Goal: Task Accomplishment & Management: Manage account settings

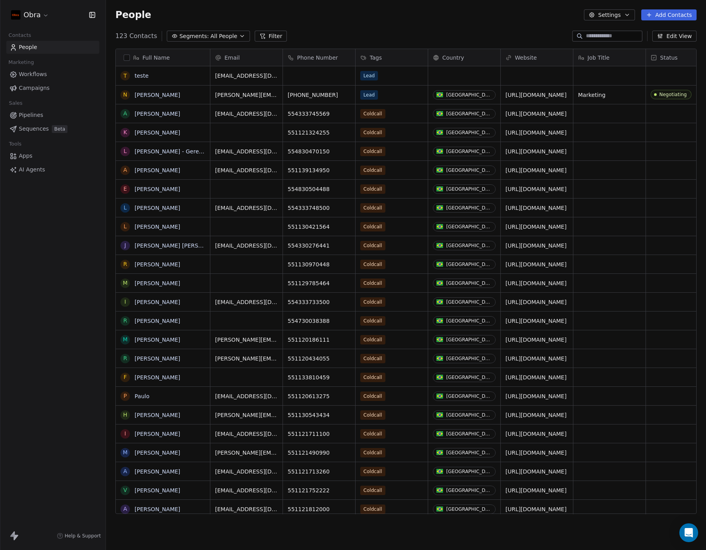
scroll to position [478, 594]
click at [122, 76] on button "grid" at bounding box center [125, 76] width 6 height 6
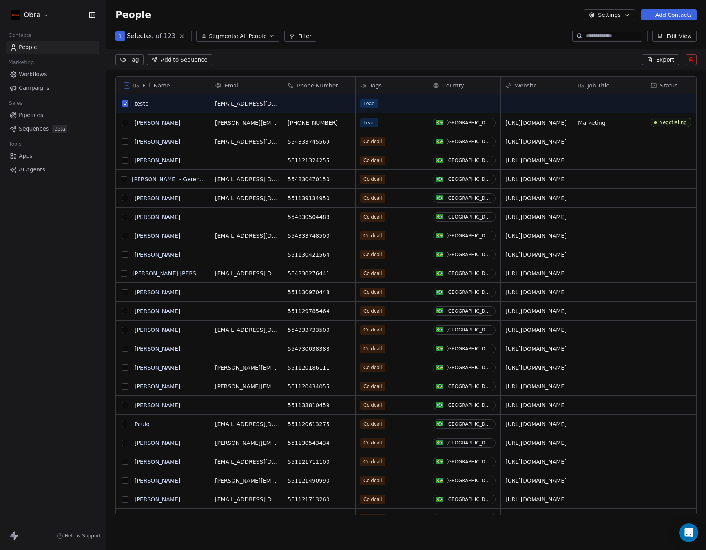
scroll to position [450, 594]
click at [690, 58] on icon at bounding box center [691, 58] width 4 height 0
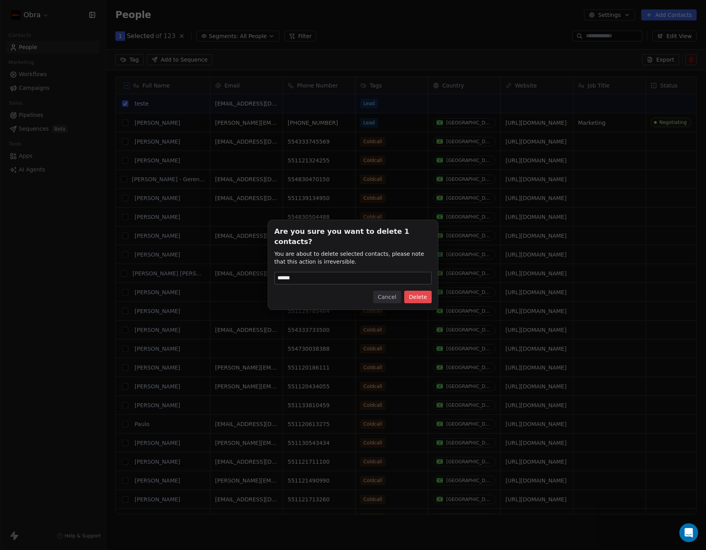
type input "******"
click at [413, 292] on button "Delete" at bounding box center [417, 297] width 27 height 13
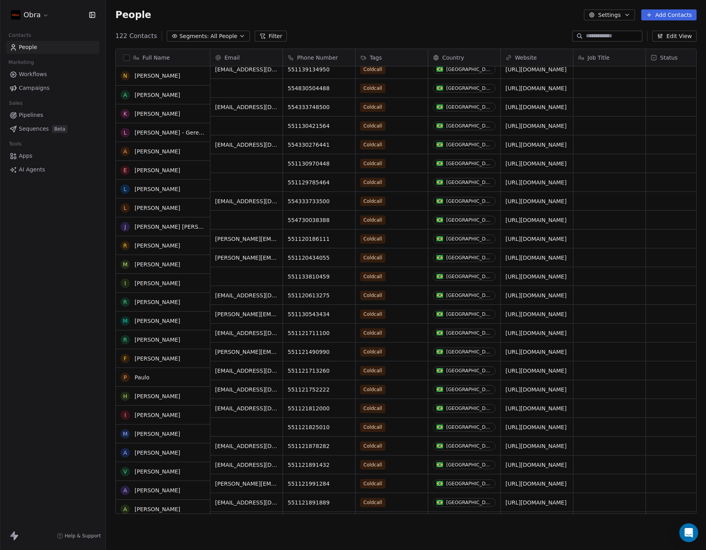
scroll to position [0, 0]
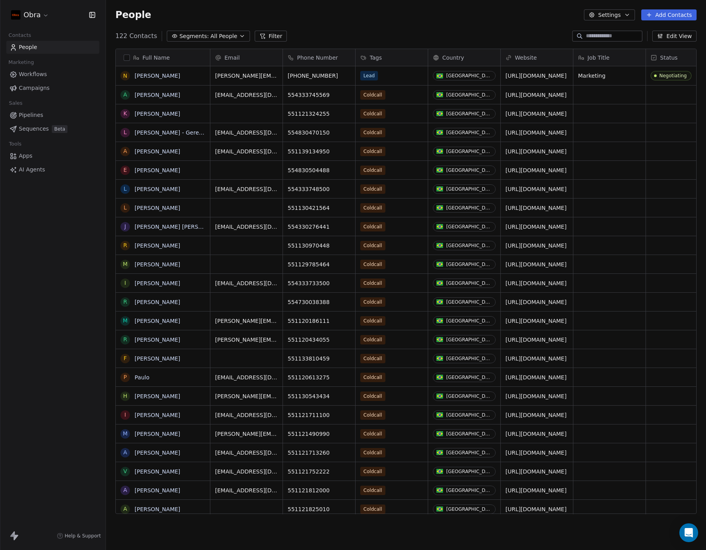
click at [675, 15] on button "Add Contacts" at bounding box center [668, 14] width 55 height 11
click at [672, 33] on span "Create new contact" at bounding box center [671, 32] width 54 height 8
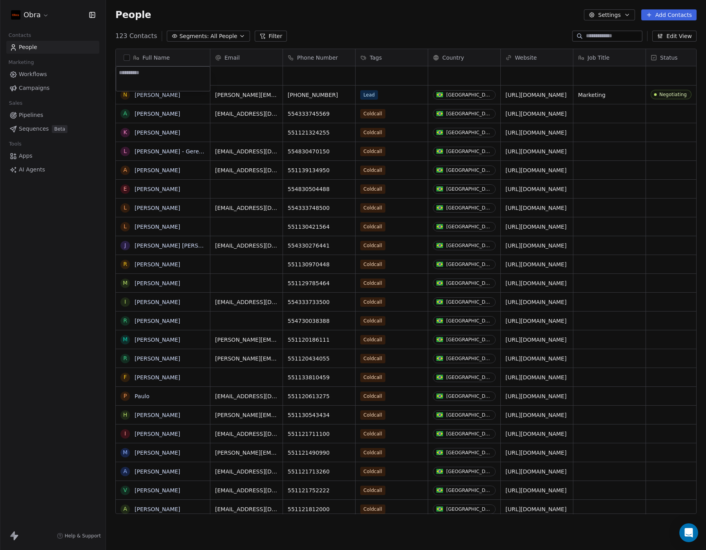
type textarea "*"
type textarea "****"
click at [245, 73] on div "grid" at bounding box center [246, 75] width 72 height 19
type input "**********"
click at [306, 74] on html "Obra Contacts People Marketing Workflows Campaigns Sales Pipelines Sequences Be…" at bounding box center [353, 275] width 706 height 550
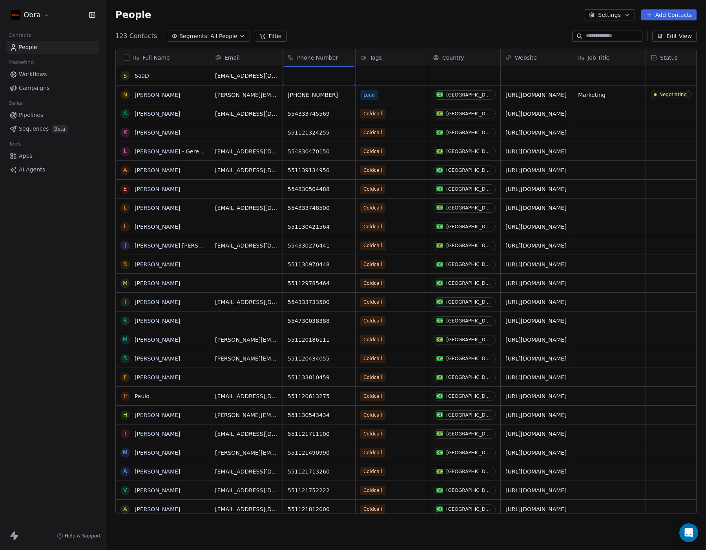
click at [313, 75] on div "grid" at bounding box center [319, 75] width 72 height 19
type input "**********"
click at [389, 80] on html "Obra Contacts People Marketing Workflows Campaigns Sales Pipelines Sequences Be…" at bounding box center [353, 275] width 706 height 550
click at [389, 77] on div "grid" at bounding box center [391, 75] width 72 height 19
click at [391, 75] on div "grid" at bounding box center [391, 75] width 72 height 19
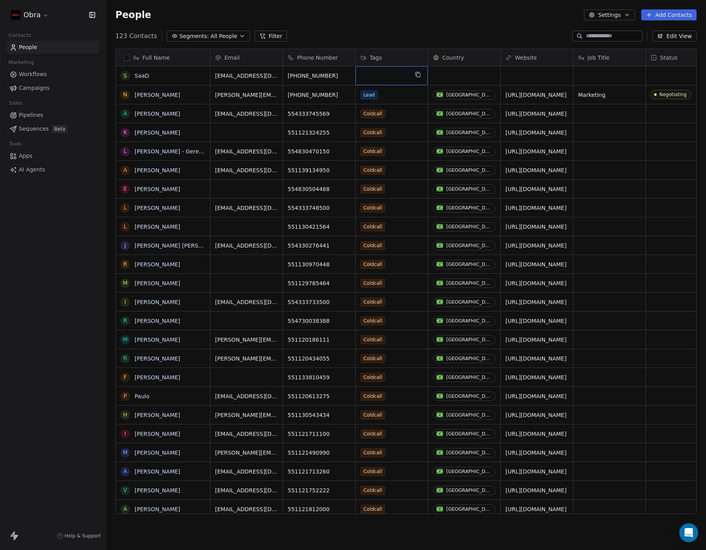
click at [391, 75] on div "grid" at bounding box center [391, 75] width 72 height 19
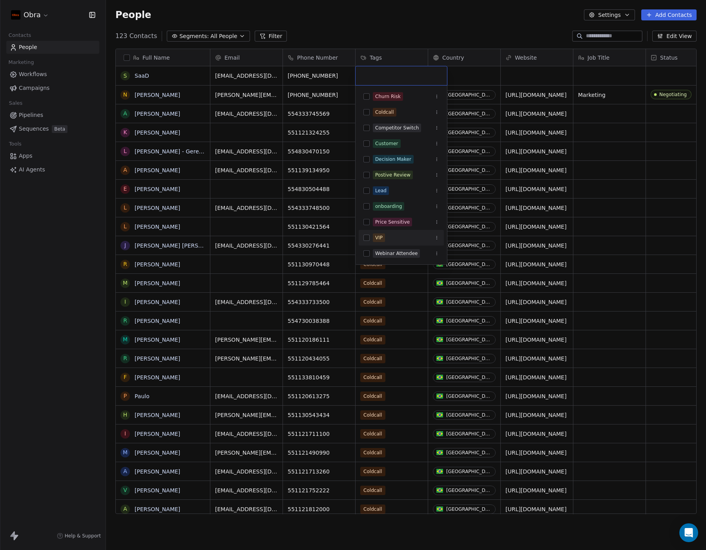
click at [368, 238] on button "Suggestions" at bounding box center [366, 238] width 6 height 6
click at [474, 73] on html "Obra Contacts People Marketing Workflows Campaigns Sales Pipelines Sequences Be…" at bounding box center [353, 275] width 706 height 550
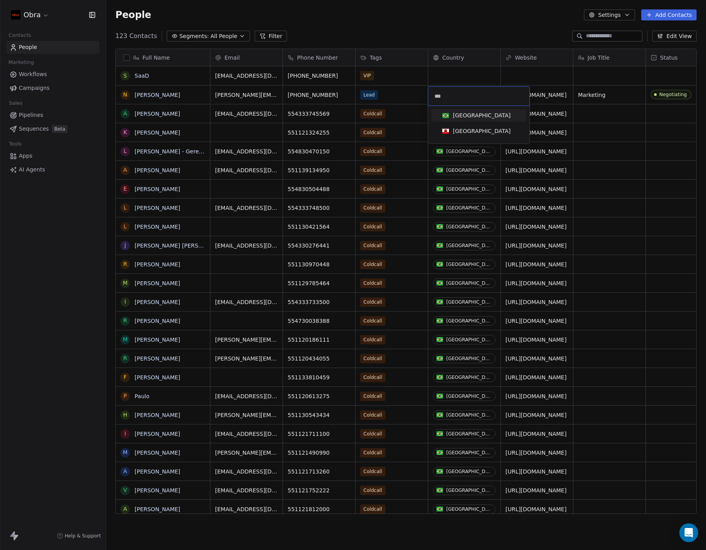
type input "***"
click at [461, 112] on div "[GEOGRAPHIC_DATA]" at bounding box center [482, 115] width 58 height 8
click at [531, 73] on div "grid" at bounding box center [537, 75] width 72 height 19
type input "**********"
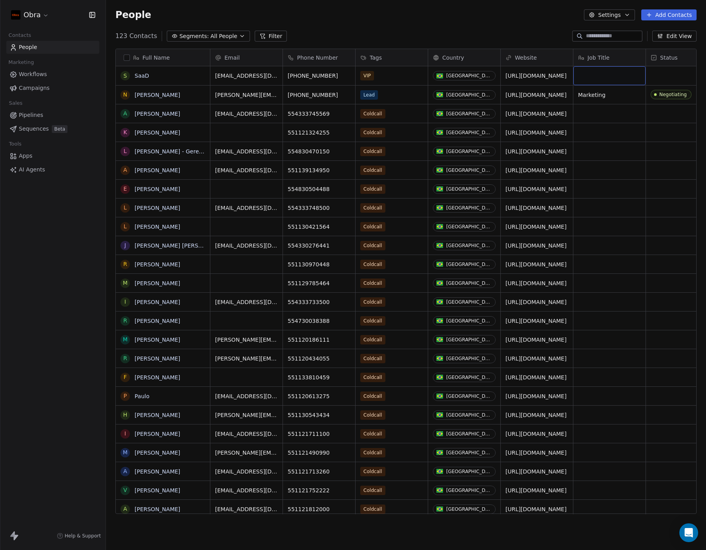
click at [607, 79] on div "grid" at bounding box center [609, 75] width 72 height 19
click at [607, 79] on textarea at bounding box center [608, 79] width 71 height 24
type textarea "*"
type textarea "**********"
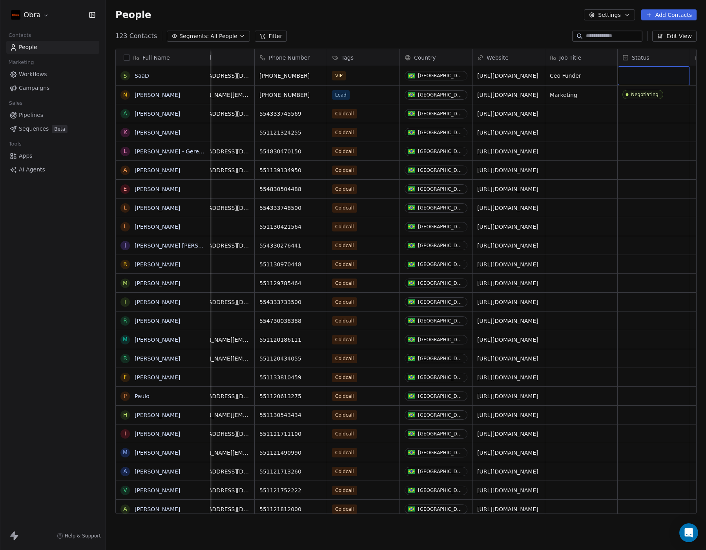
click at [654, 81] on div "grid" at bounding box center [653, 75] width 72 height 19
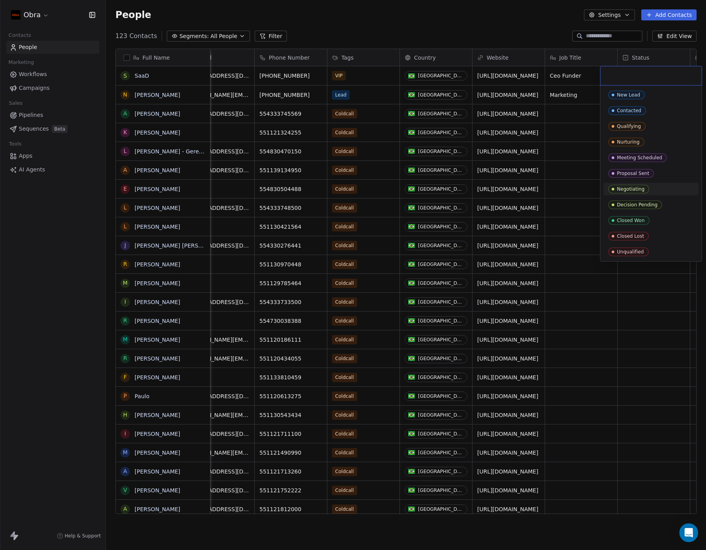
click at [637, 190] on div "Negotiating" at bounding box center [630, 188] width 27 height 5
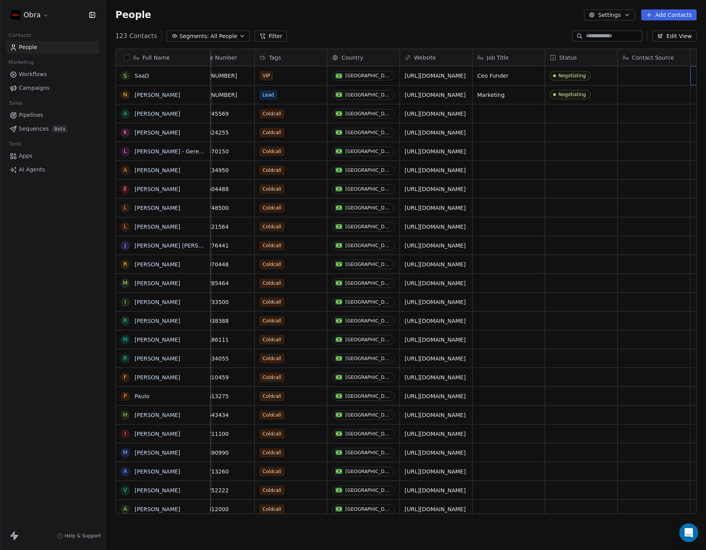
scroll to position [0, 173]
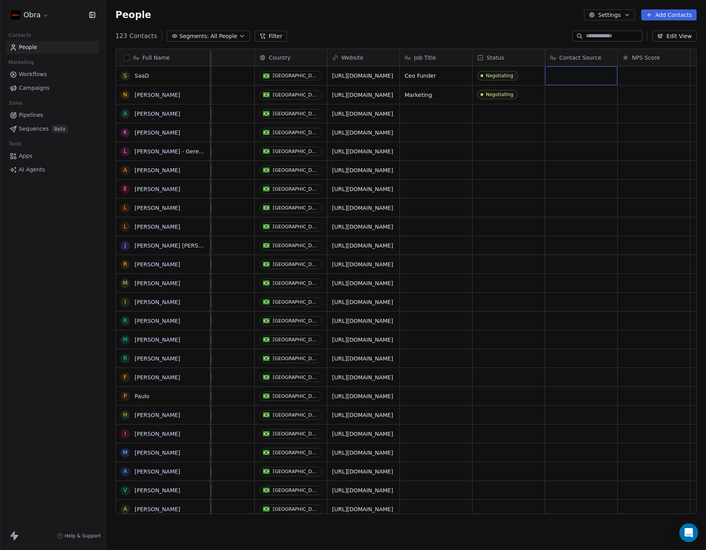
click at [562, 74] on div "grid" at bounding box center [581, 75] width 72 height 19
click at [562, 74] on textarea at bounding box center [580, 79] width 71 height 24
type textarea "*********"
click at [127, 78] on button "grid" at bounding box center [125, 76] width 6 height 6
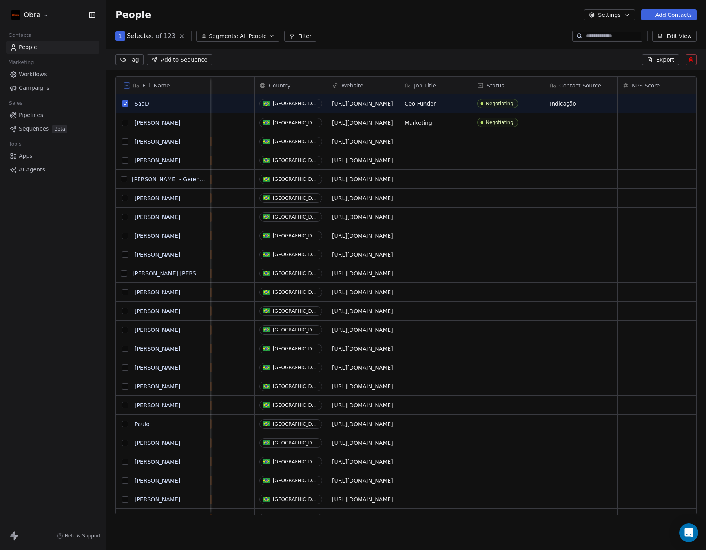
scroll to position [450, 594]
click at [180, 55] on button "Add to Sequence" at bounding box center [180, 59] width 66 height 11
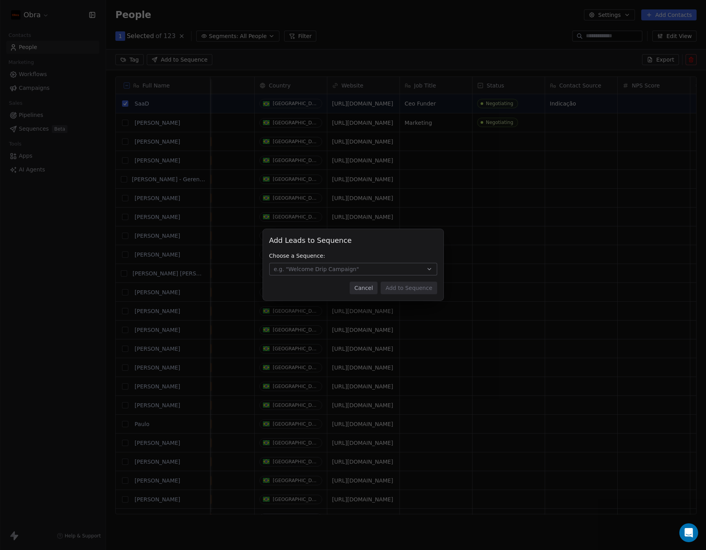
click at [320, 265] on span "e.g. "Welcome Drip Campaign"" at bounding box center [316, 269] width 85 height 8
click at [379, 229] on div "Add Leads to Sequence Add Leads to Sequence Choose a Sequence: e.g. "Welcome Dr…" at bounding box center [353, 275] width 706 height 117
click at [371, 291] on button "Cancel" at bounding box center [364, 288] width 28 height 13
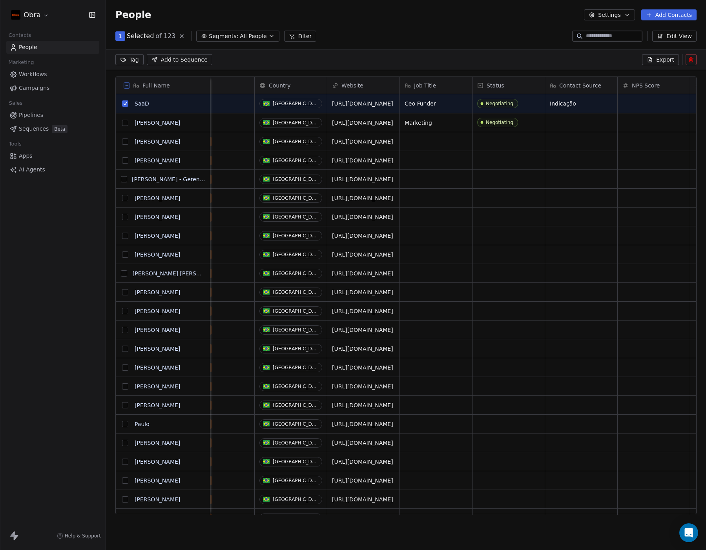
click at [36, 116] on span "Pipelines" at bounding box center [31, 115] width 24 height 8
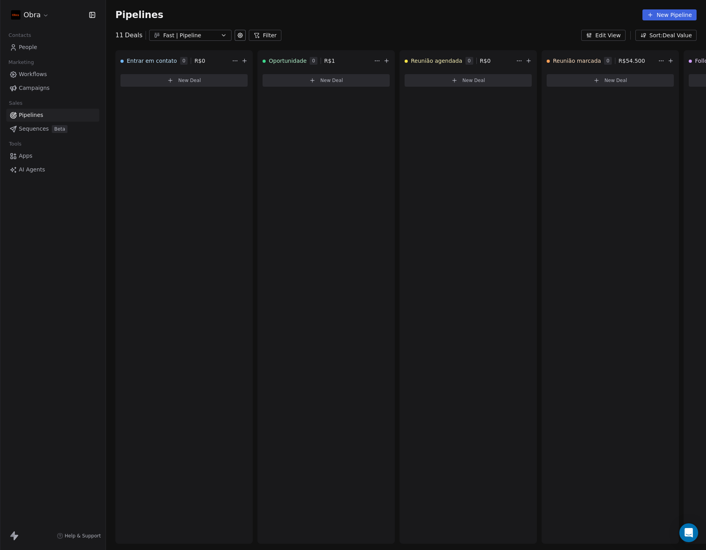
drag, startPoint x: 171, startPoint y: 95, endPoint x: 185, endPoint y: 84, distance: 17.4
click at [180, 98] on div "Entrar em contato 0 R$ 0 New Deal" at bounding box center [183, 296] width 137 height 493
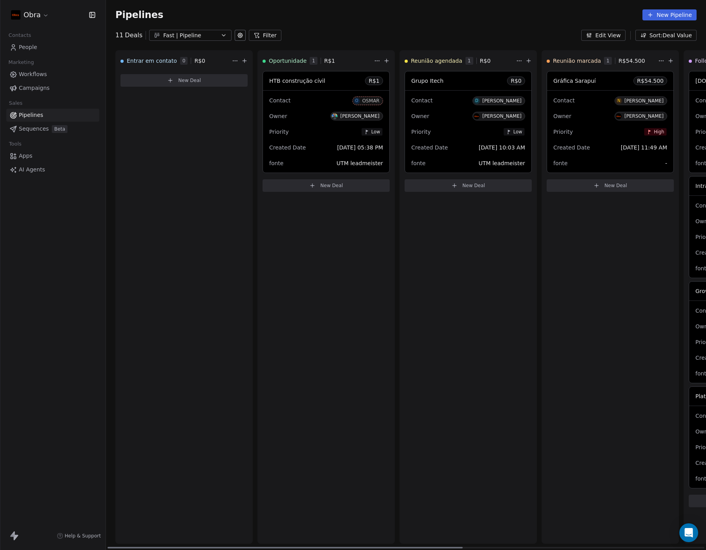
click at [614, 189] on button "New Deal" at bounding box center [609, 185] width 127 height 13
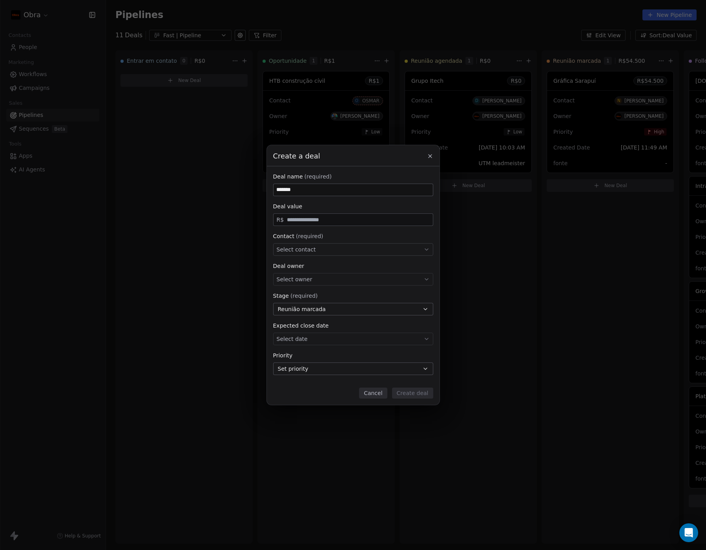
paste input "**********"
type input "**********"
type input "******"
click at [306, 253] on span "Select contact" at bounding box center [296, 250] width 39 height 8
click at [344, 230] on div "**********" at bounding box center [353, 275] width 706 height 260
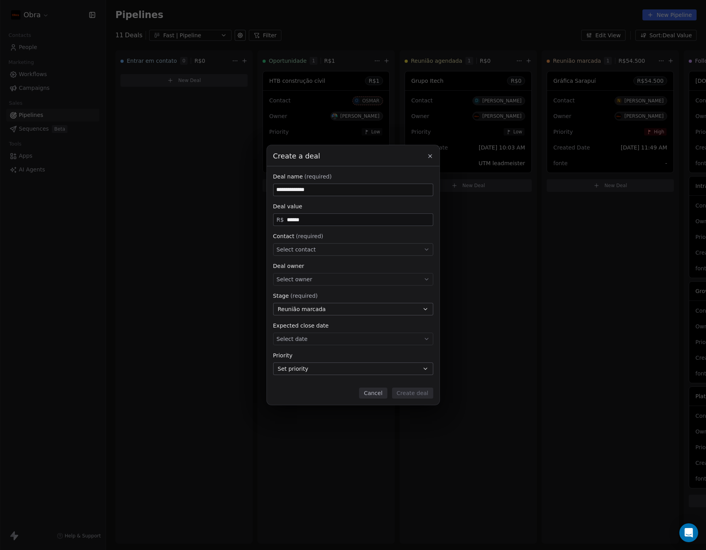
click at [329, 247] on div "Select contact" at bounding box center [353, 249] width 160 height 13
type input "****"
click at [329, 270] on div "S SaaD" at bounding box center [353, 272] width 143 height 9
click at [316, 279] on div "Select owner" at bounding box center [353, 279] width 160 height 13
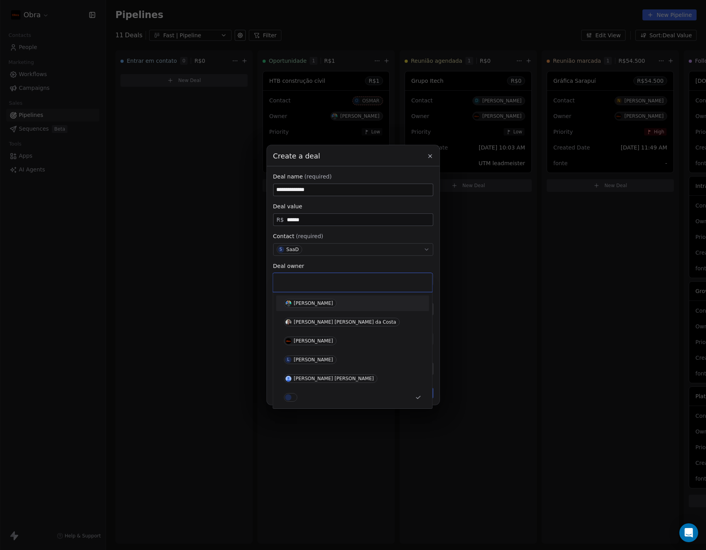
click at [333, 304] on div "[PERSON_NAME]" at bounding box center [313, 302] width 39 height 5
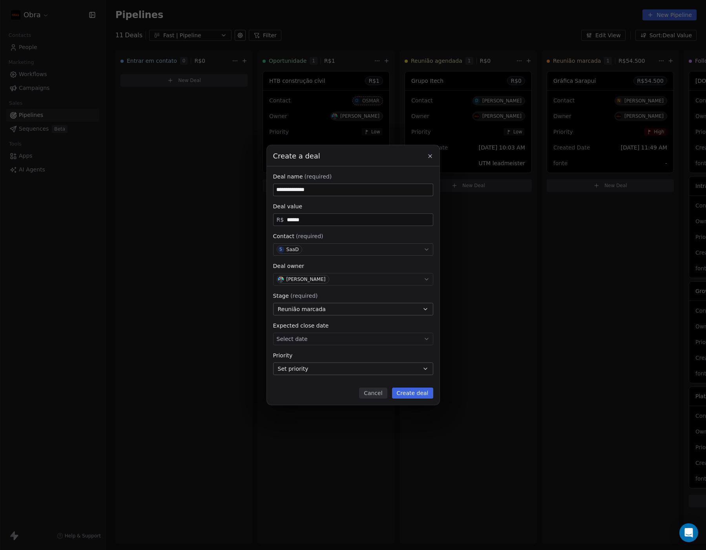
click at [320, 309] on span "Reunião marcada" at bounding box center [302, 309] width 48 height 8
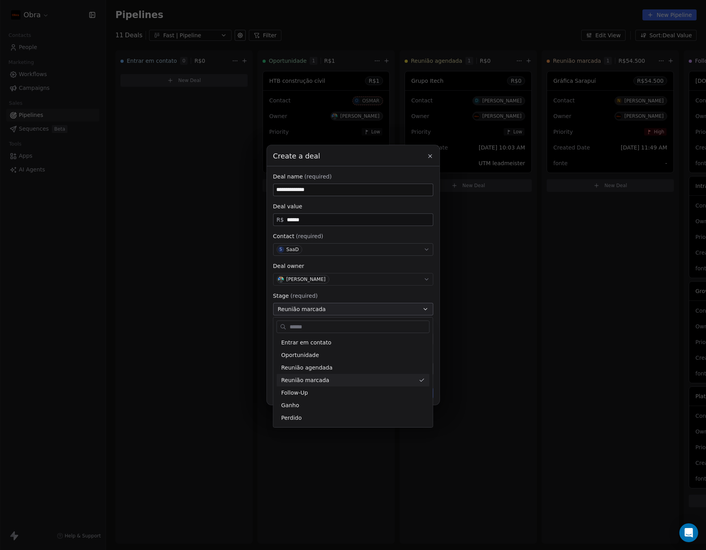
click at [415, 292] on div "**********" at bounding box center [353, 275] width 706 height 260
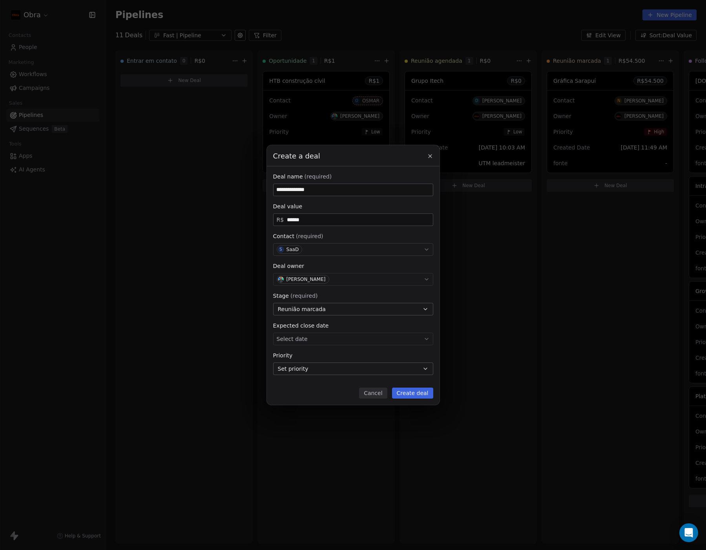
click at [328, 336] on body "Obra Contacts People Marketing Workflows Campaigns Sales Pipelines Sequences Be…" at bounding box center [353, 275] width 706 height 550
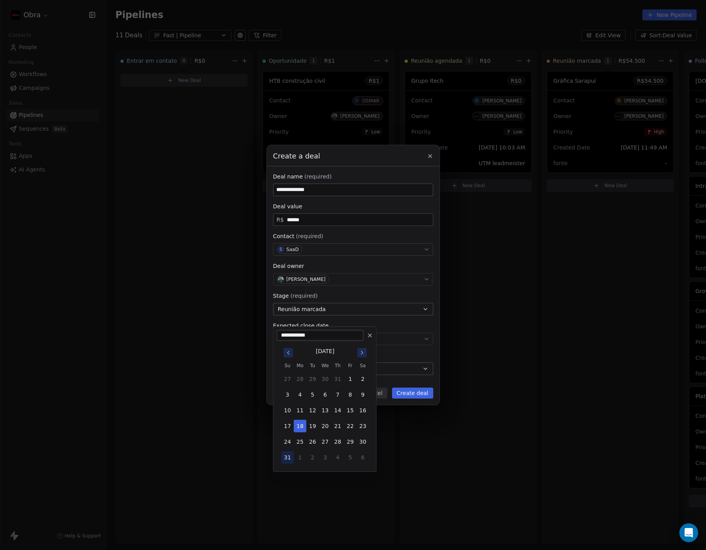
click at [287, 454] on button "31" at bounding box center [287, 457] width 13 height 13
type input "**********"
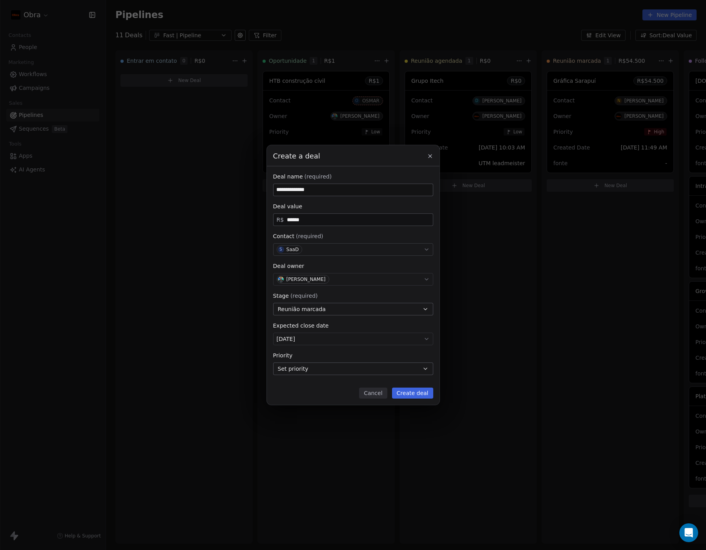
click at [328, 370] on button "Set priority" at bounding box center [353, 368] width 160 height 13
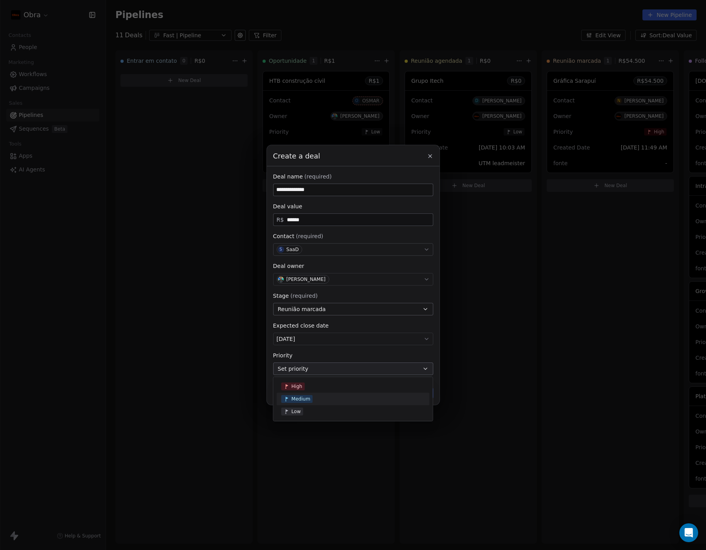
click at [311, 397] on span "Medium" at bounding box center [296, 399] width 31 height 8
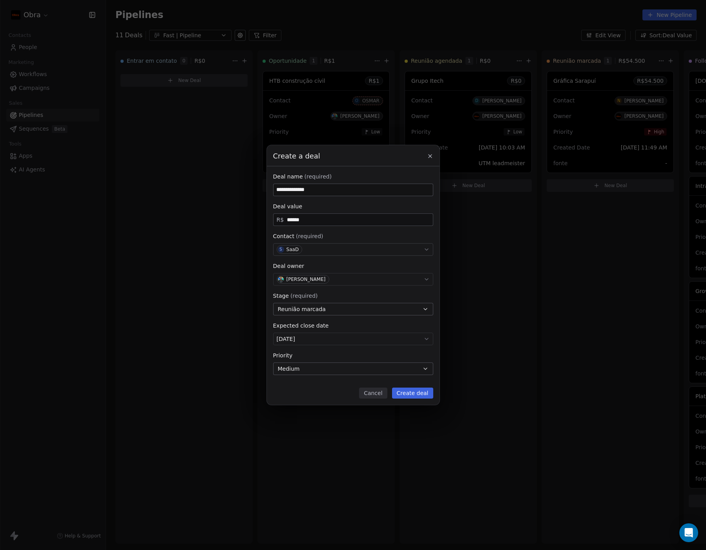
drag, startPoint x: 326, startPoint y: 392, endPoint x: 377, endPoint y: 393, distance: 51.0
click at [326, 392] on div "Cancel Create deal" at bounding box center [353, 393] width 160 height 11
drag, startPoint x: 415, startPoint y: 395, endPoint x: 456, endPoint y: 394, distance: 40.4
click at [415, 395] on button "Create deal" at bounding box center [412, 393] width 41 height 11
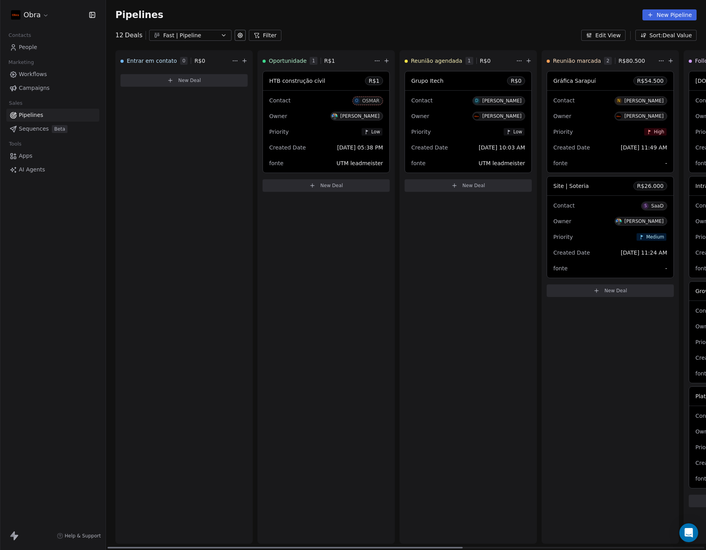
click at [562, 187] on span "Site | Soteria" at bounding box center [570, 186] width 35 height 6
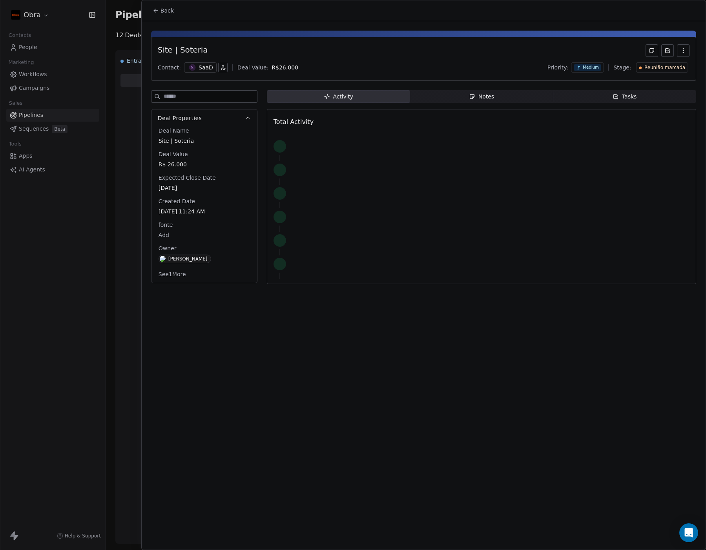
click at [464, 90] on div "Site | Soteria Contact: S SaaD Deal Value: R$ 26.000 Priority: Medium Stage: Re…" at bounding box center [424, 155] width 564 height 268
click at [468, 102] on span "Notes Notes" at bounding box center [481, 96] width 143 height 13
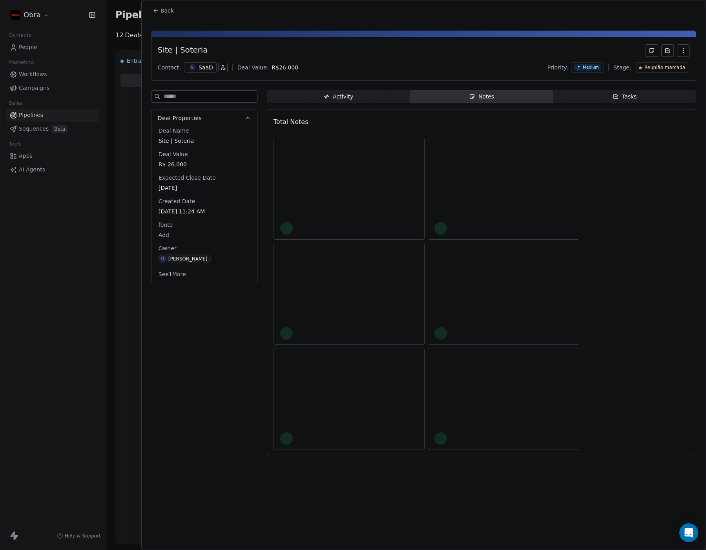
click at [470, 100] on div "Notes" at bounding box center [481, 97] width 25 height 8
drag, startPoint x: 297, startPoint y: 258, endPoint x: 302, endPoint y: 255, distance: 6.1
click at [297, 258] on div "No Notes Note down key insights and details about the contact Create a Note" at bounding box center [481, 279] width 416 height 330
click at [475, 201] on span "Create a Note" at bounding box center [486, 204] width 38 height 8
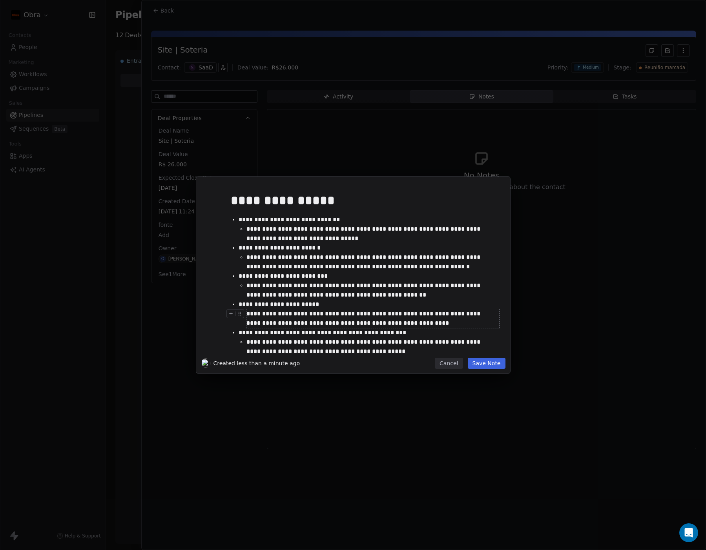
click at [487, 365] on button "Save Note" at bounding box center [487, 363] width 38 height 11
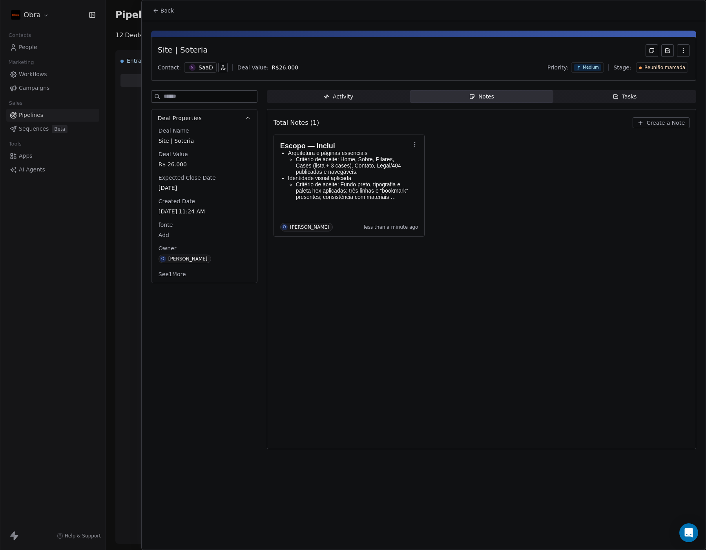
click at [400, 327] on div "Total Notes (1) Create a Note Escopo — Inclui Arquitetura e páginas essenciais …" at bounding box center [481, 279] width 416 height 330
click at [344, 186] on p "Critério de aceite: Fundo preto, tipografia e paleta hex aplicadas; três linhas…" at bounding box center [353, 190] width 115 height 19
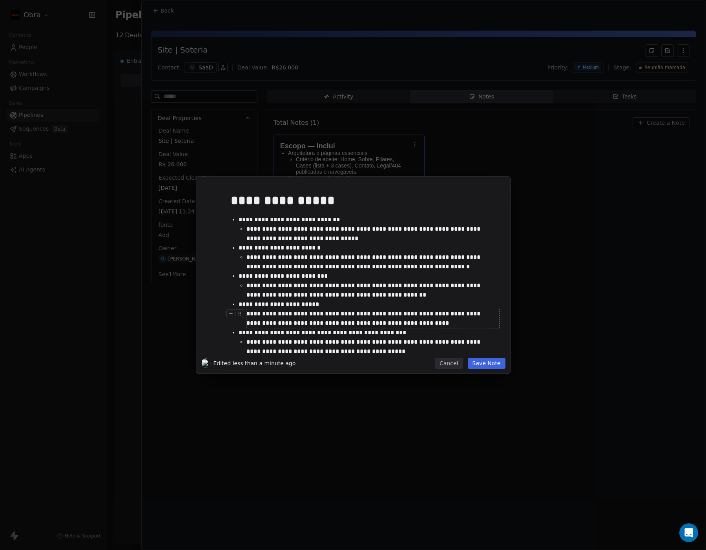
click at [477, 364] on button "Save Note" at bounding box center [487, 363] width 38 height 11
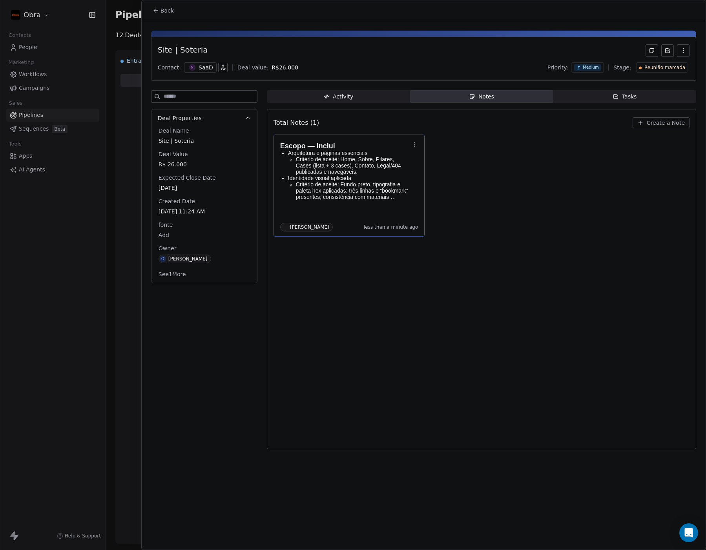
click at [469, 372] on div "Total Notes (1) Create a Note Escopo — Inclui Arquitetura e páginas essenciais …" at bounding box center [481, 279] width 416 height 330
click at [615, 100] on div "Tasks" at bounding box center [624, 97] width 24 height 8
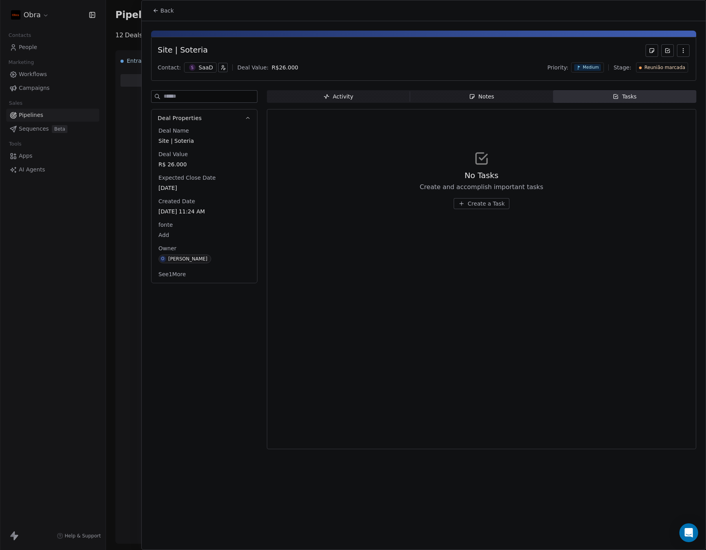
click at [608, 171] on div "No Tasks Create and accomplish important tasks Create a Task" at bounding box center [481, 179] width 416 height 96
click at [497, 101] on span "Notes Notes" at bounding box center [481, 96] width 143 height 13
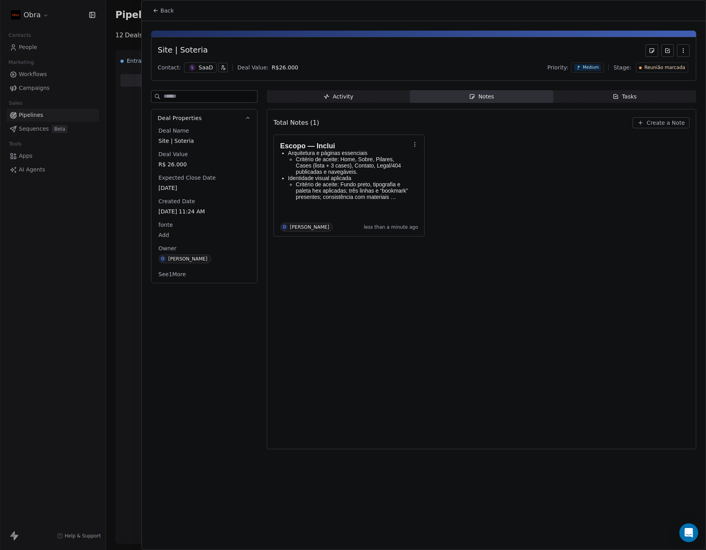
click at [166, 236] on body "Obra Contacts People Marketing Workflows Campaigns Sales Pipelines Sequences Be…" at bounding box center [353, 275] width 706 height 550
click at [307, 323] on html "Obra Contacts People Marketing Workflows Campaigns Sales Pipelines Sequences Be…" at bounding box center [353, 275] width 706 height 550
click at [172, 277] on button "See 1 More" at bounding box center [172, 275] width 37 height 14
click at [366, 289] on div "Total Notes (1) Create a Note Escopo — Inclui Arquitetura e páginas essenciais …" at bounding box center [481, 279] width 416 height 330
click at [538, 328] on div "Total Notes (1) Create a Note Escopo — Inclui Arquitetura e páginas essenciais …" at bounding box center [481, 279] width 416 height 330
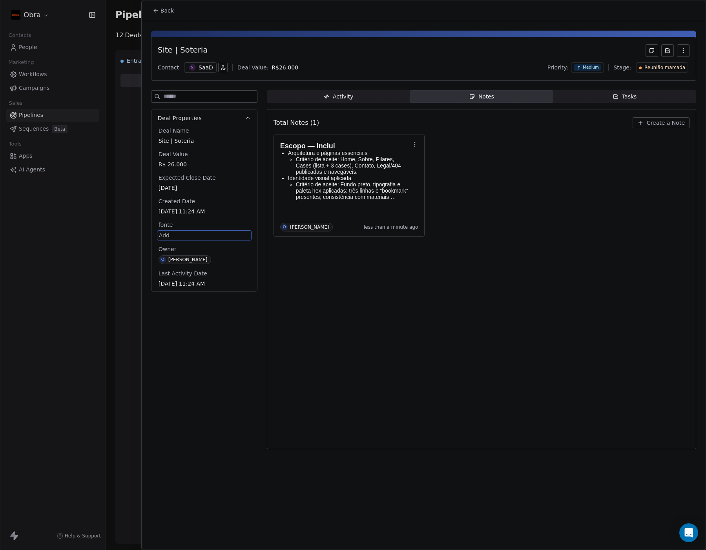
click at [150, 6] on button "Back" at bounding box center [163, 11] width 31 height 14
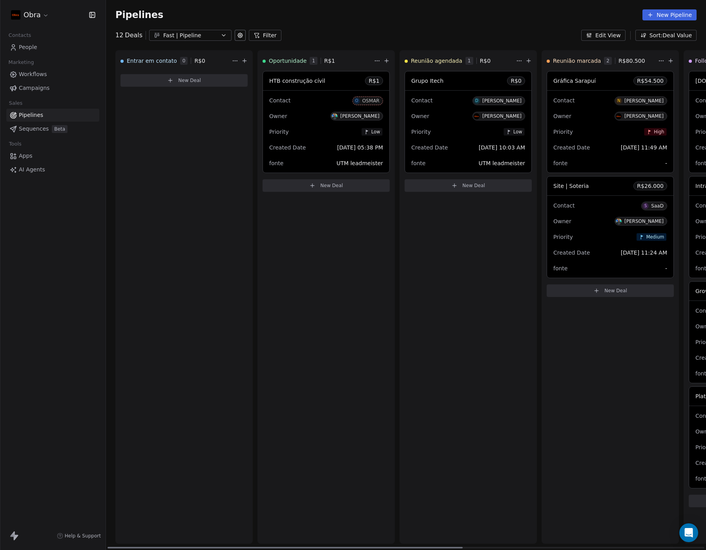
click at [424, 422] on div "Reunião agendada 1 R$ 0 Grupo Itech R$ 0 Contact D [PERSON_NAME] Owner [PERSON_…" at bounding box center [467, 296] width 137 height 493
